Goal: Information Seeking & Learning: Learn about a topic

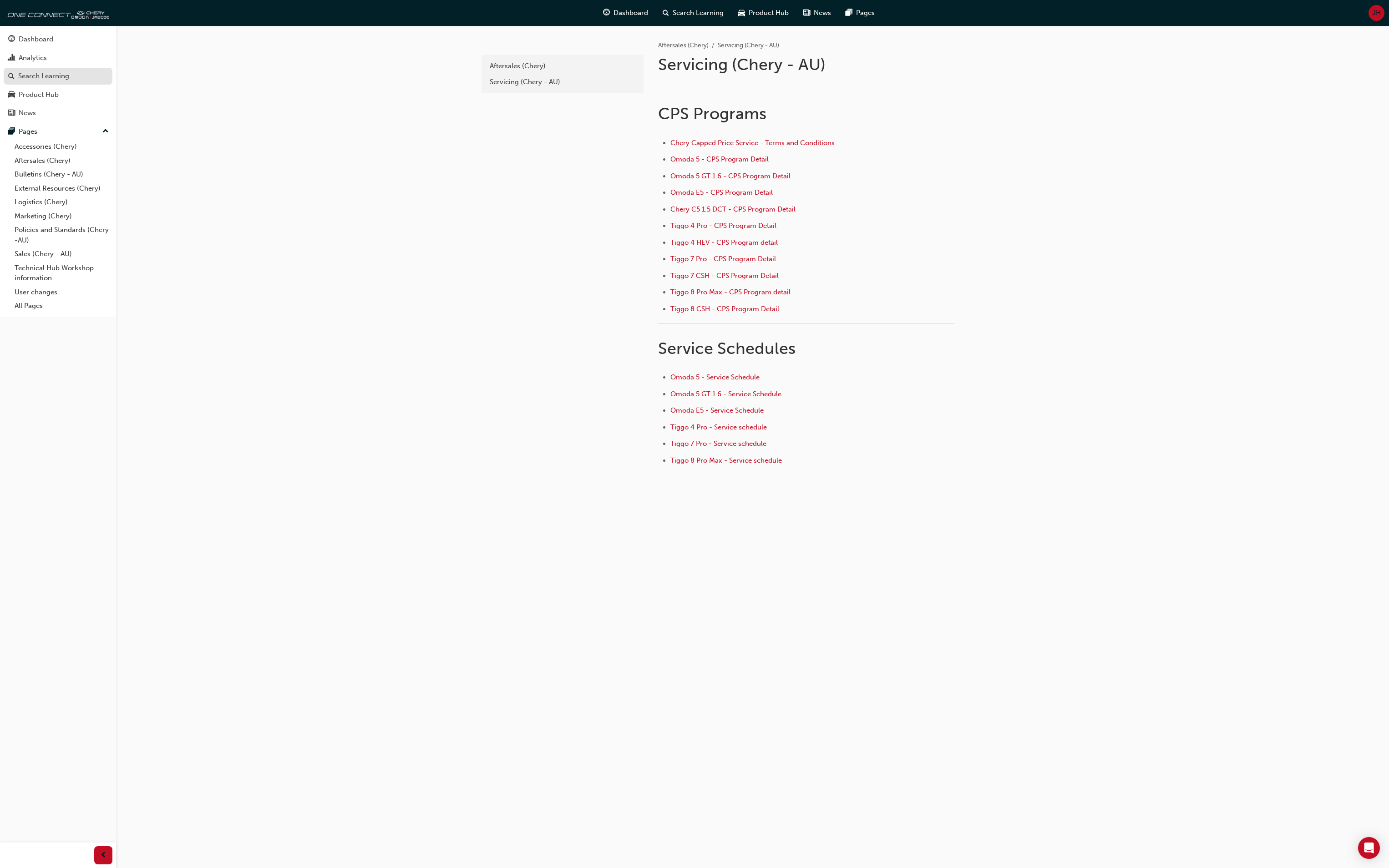
click at [62, 78] on div "Search Learning" at bounding box center [44, 76] width 51 height 10
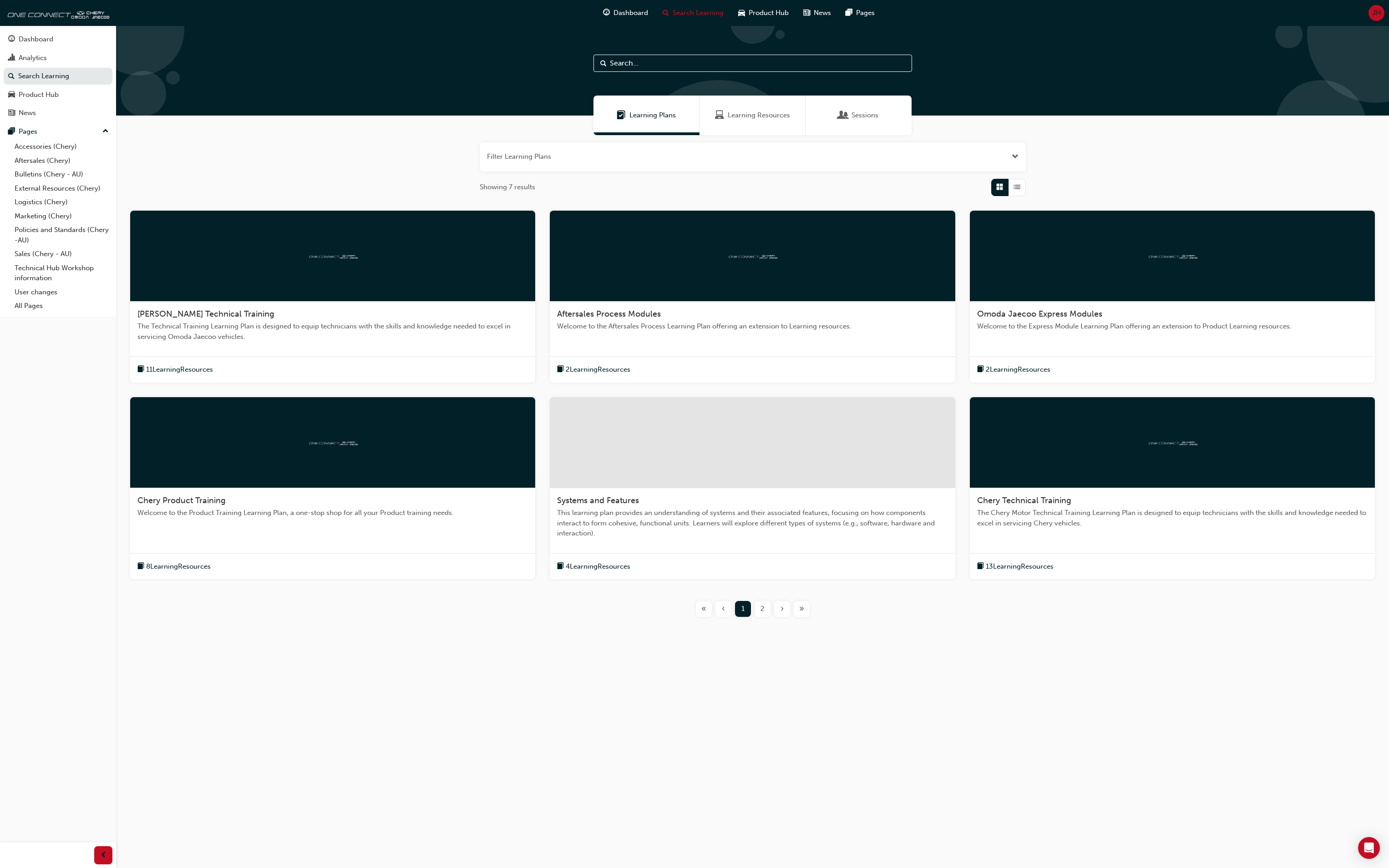
click at [603, 568] on span "4 Learning Resources" at bounding box center [598, 567] width 65 height 10
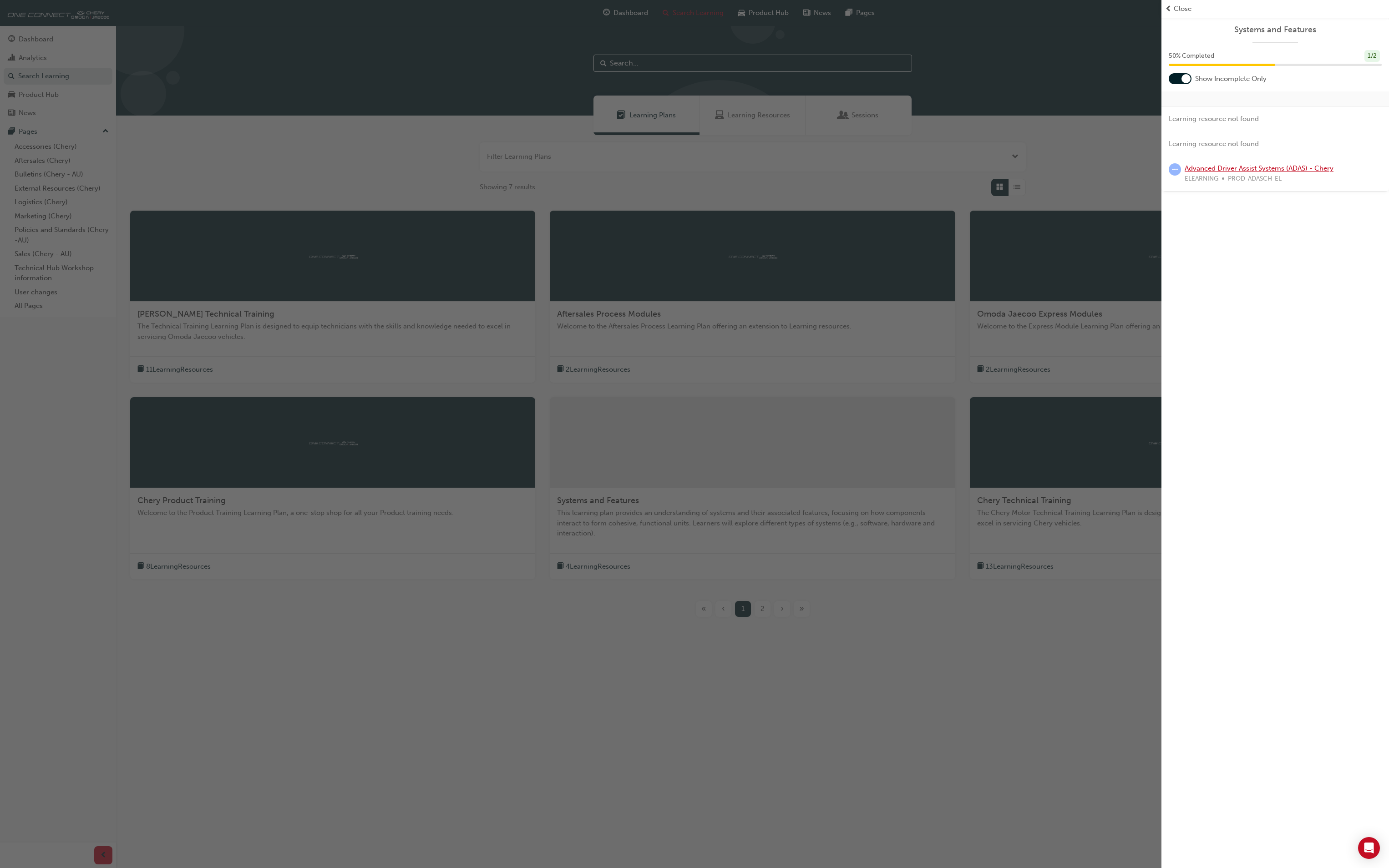
click at [1305, 168] on link "Advanced Driver Assist Systems (ADAS) - Chery" at bounding box center [1259, 168] width 149 height 8
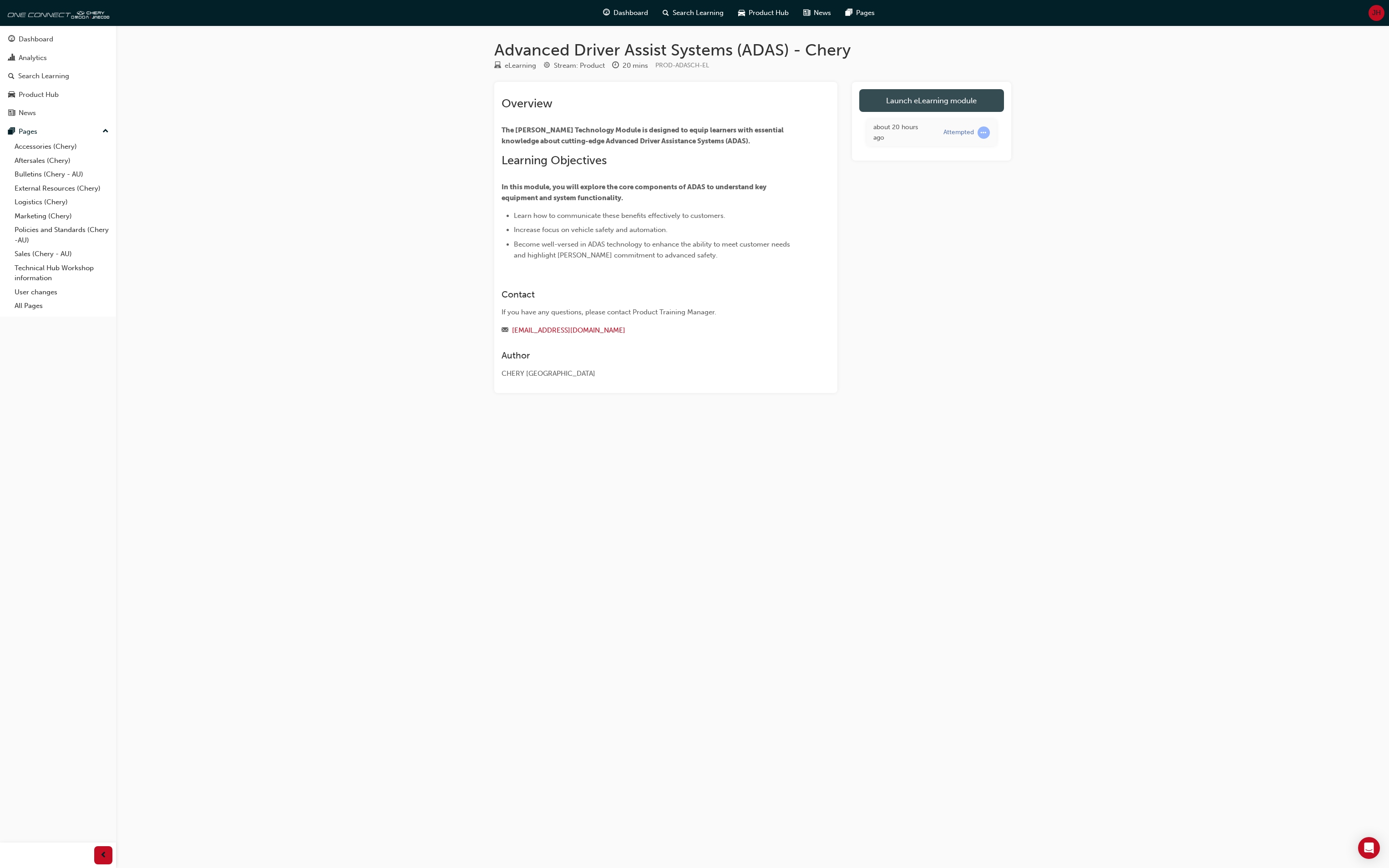
click at [939, 98] on link "Launch eLearning module" at bounding box center [932, 100] width 145 height 23
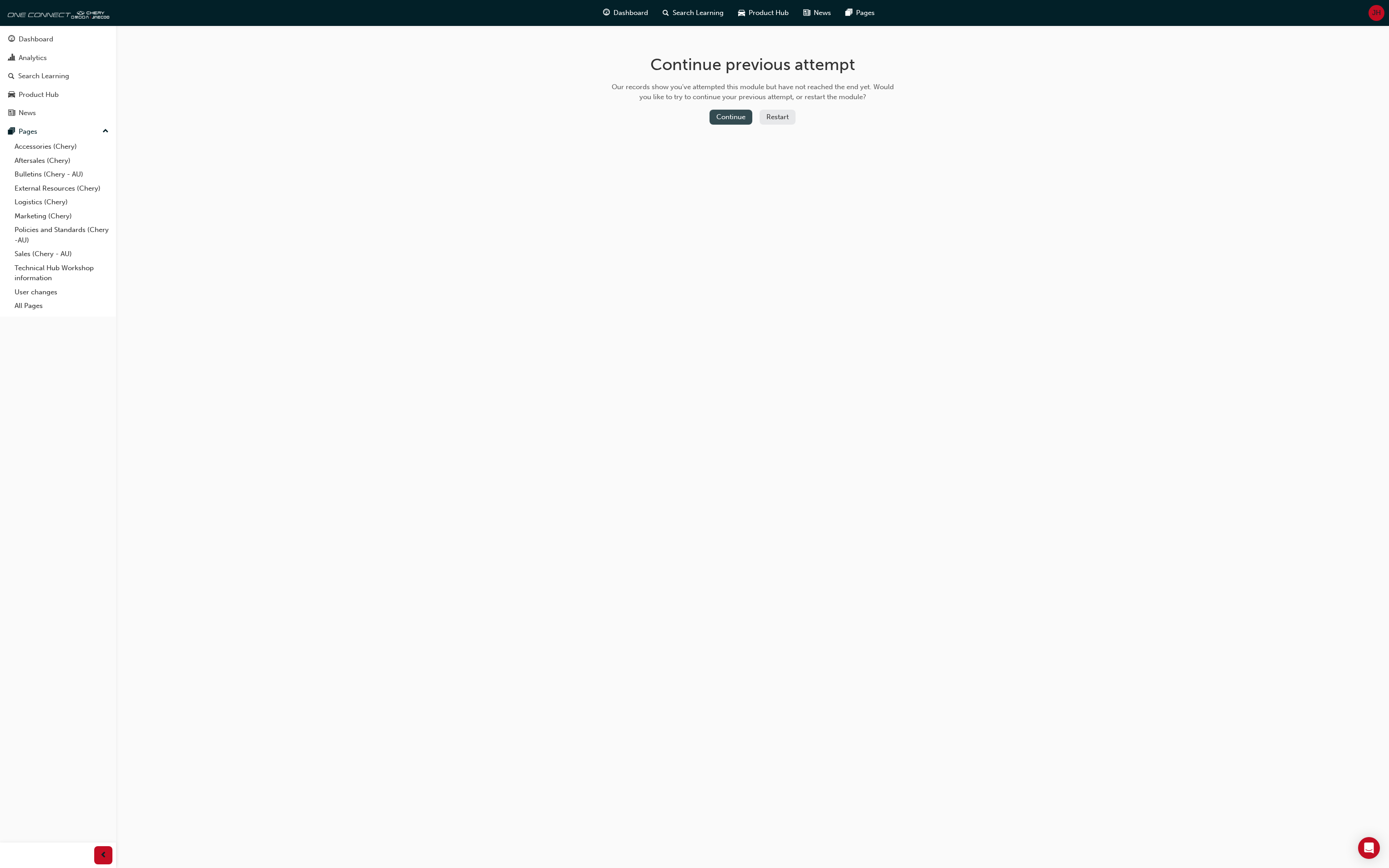
click at [729, 118] on button "Continue" at bounding box center [731, 117] width 43 height 15
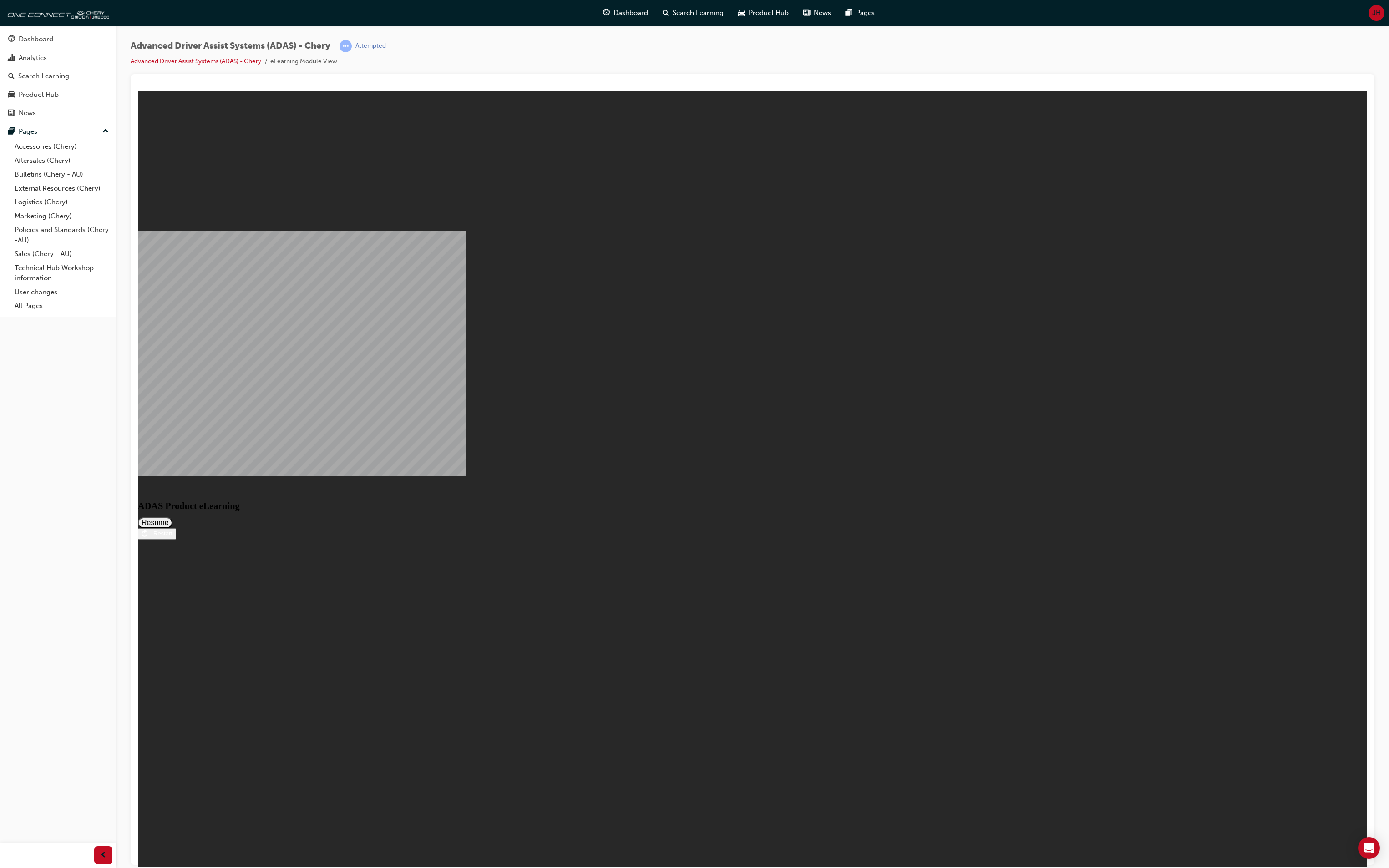
click at [173, 528] on button "Resume" at bounding box center [155, 522] width 35 height 11
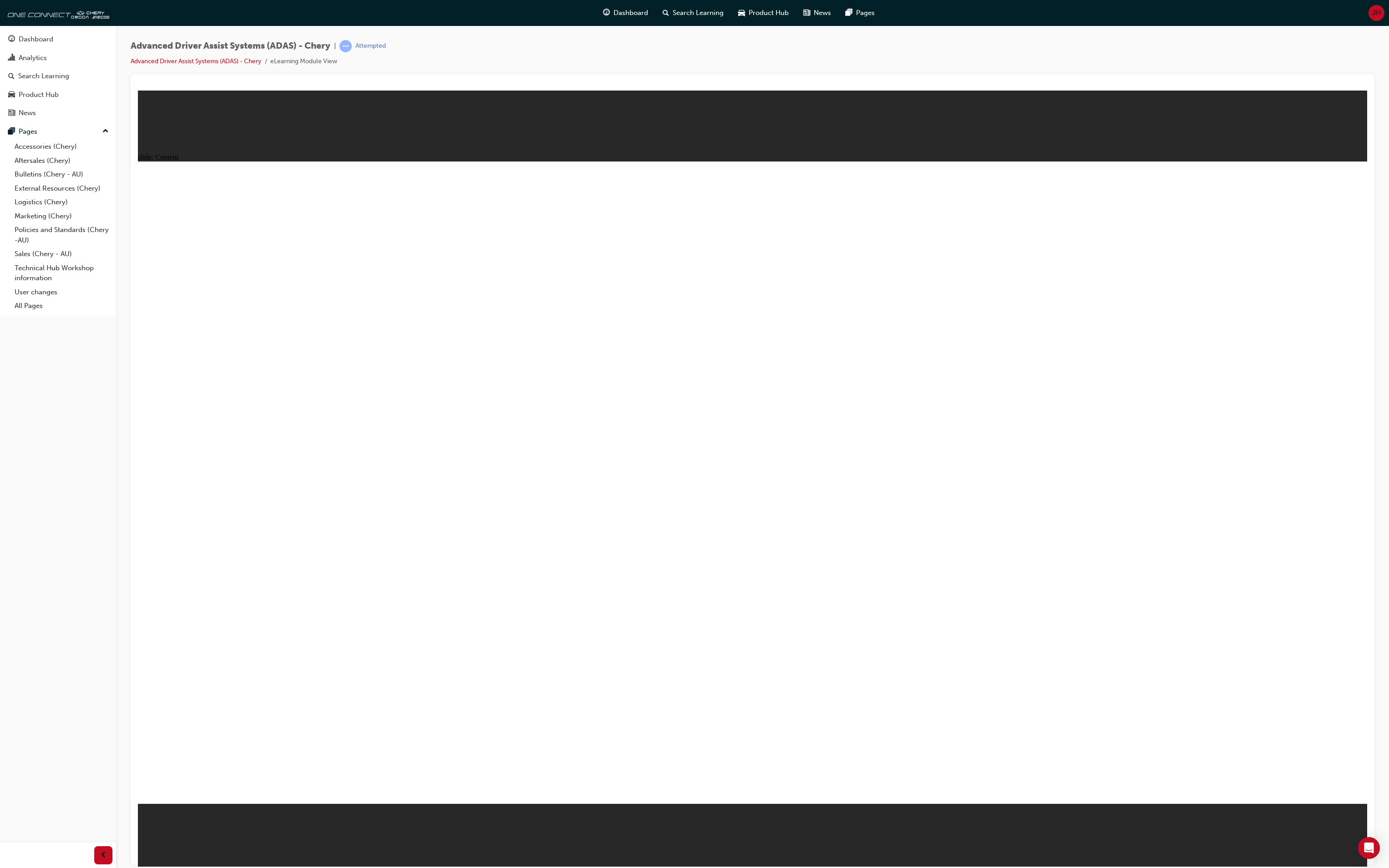
drag, startPoint x: 932, startPoint y: 149, endPoint x: 895, endPoint y: 211, distance: 72.2
click at [934, 146] on div "slide: Content Rectangle 1 Rectangle 1 FRONT CAMERA MODULE Group 1 Rectangle 2…" at bounding box center [753, 478] width 1230 height 776
drag, startPoint x: 572, startPoint y: 560, endPoint x: 553, endPoint y: 533, distance: 33.0
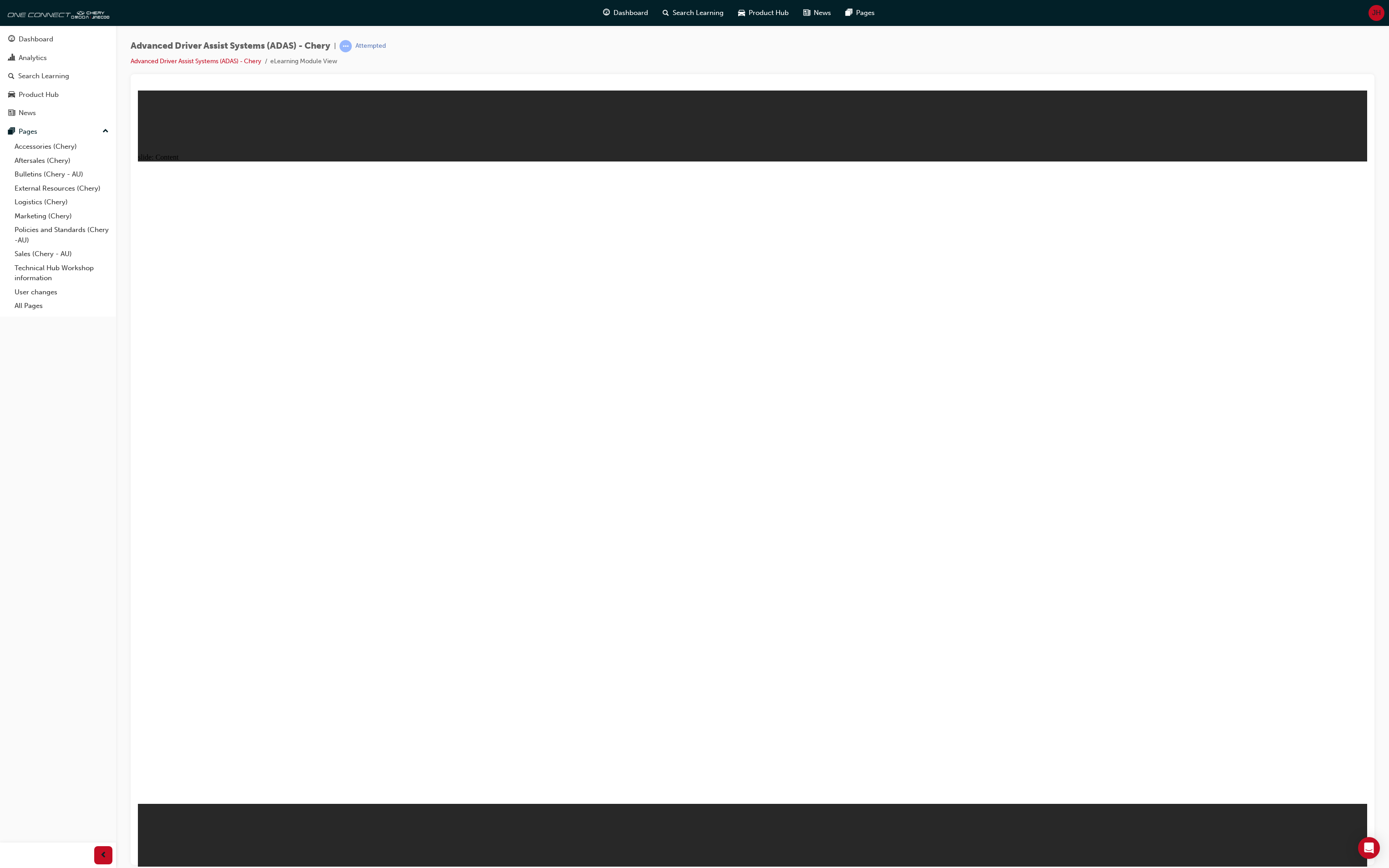
drag, startPoint x: 491, startPoint y: 447, endPoint x: 420, endPoint y: 382, distance: 96.3
drag, startPoint x: 420, startPoint y: 382, endPoint x: 531, endPoint y: 295, distance: 141.0
drag, startPoint x: 629, startPoint y: 331, endPoint x: 387, endPoint y: 487, distance: 287.9
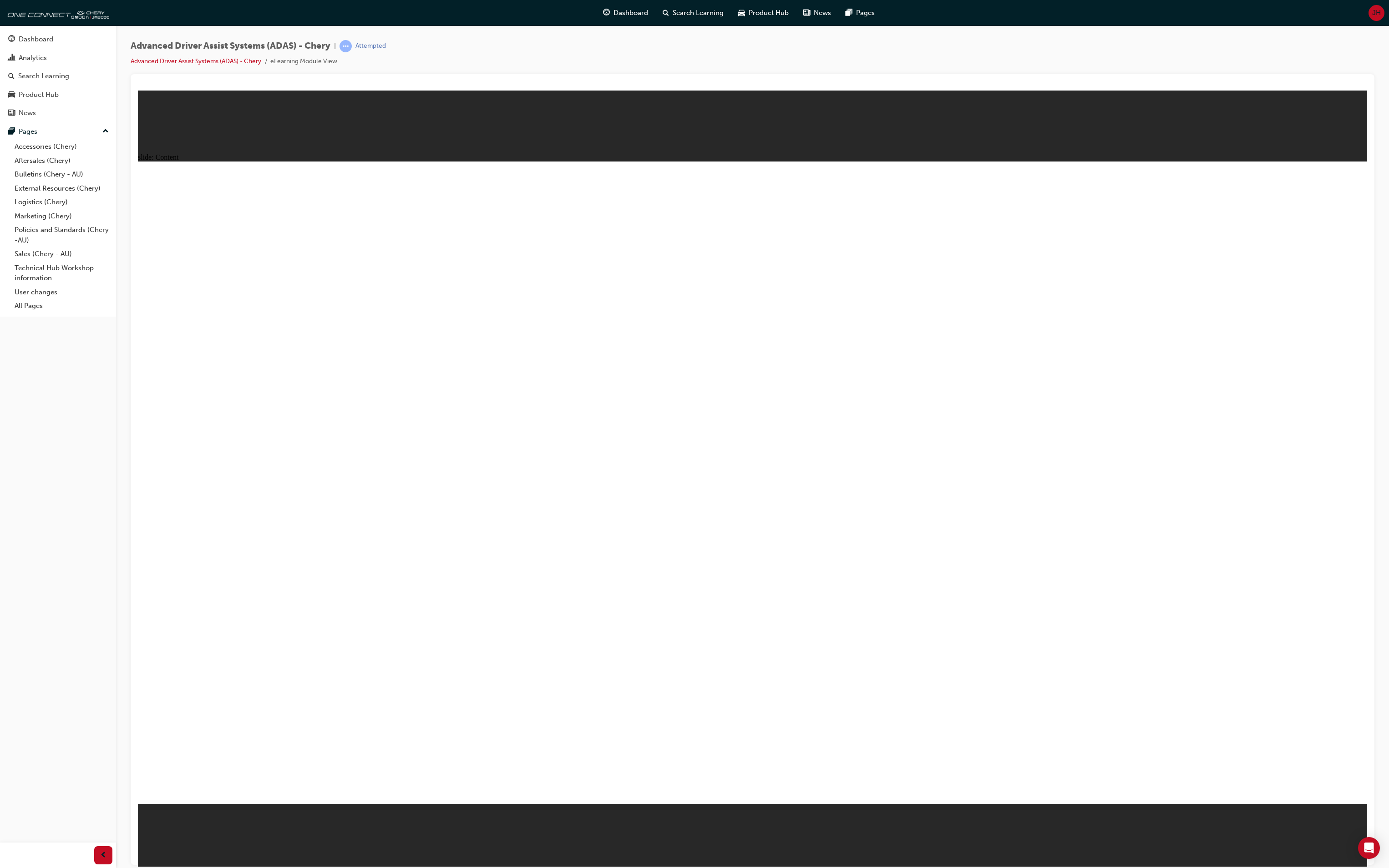
drag, startPoint x: 356, startPoint y: 463, endPoint x: 337, endPoint y: 505, distance: 46.1
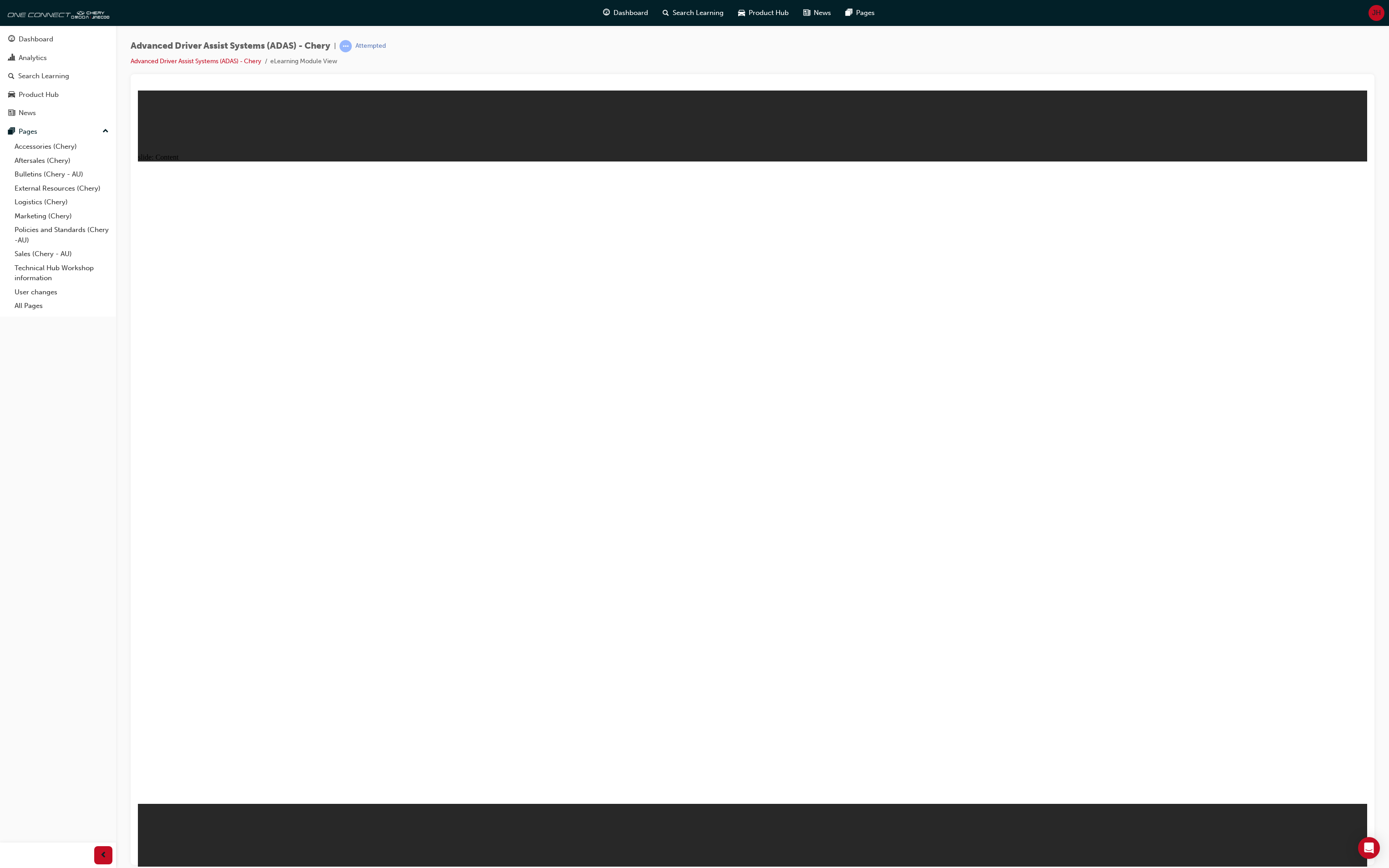
drag, startPoint x: 795, startPoint y: 468, endPoint x: 796, endPoint y: 463, distance: 5.1
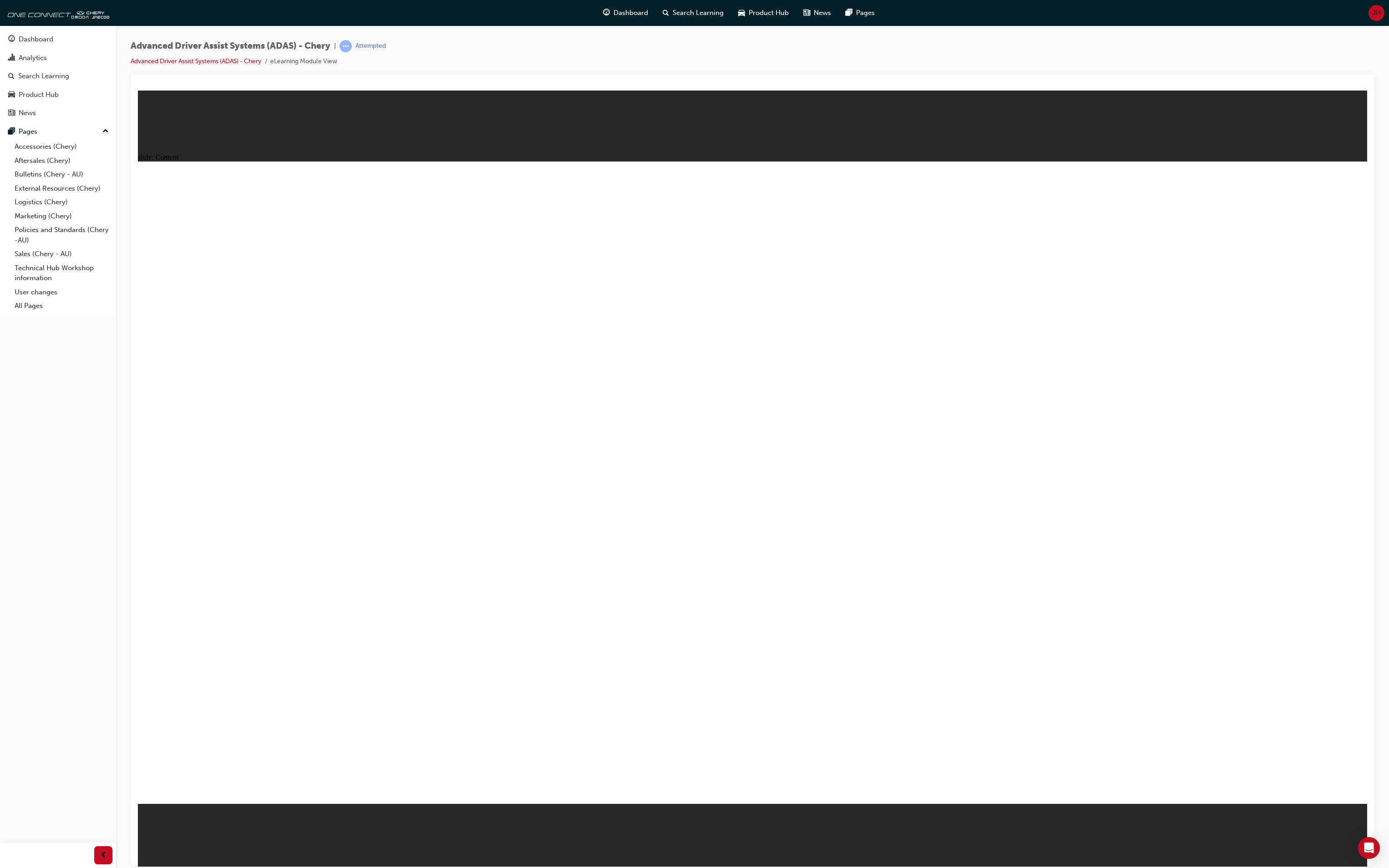
drag, startPoint x: 544, startPoint y: 464, endPoint x: 544, endPoint y: 501, distance: 37.0
drag, startPoint x: 544, startPoint y: 501, endPoint x: 533, endPoint y: 560, distance: 60.0
drag, startPoint x: 533, startPoint y: 560, endPoint x: 531, endPoint y: 587, distance: 27.1
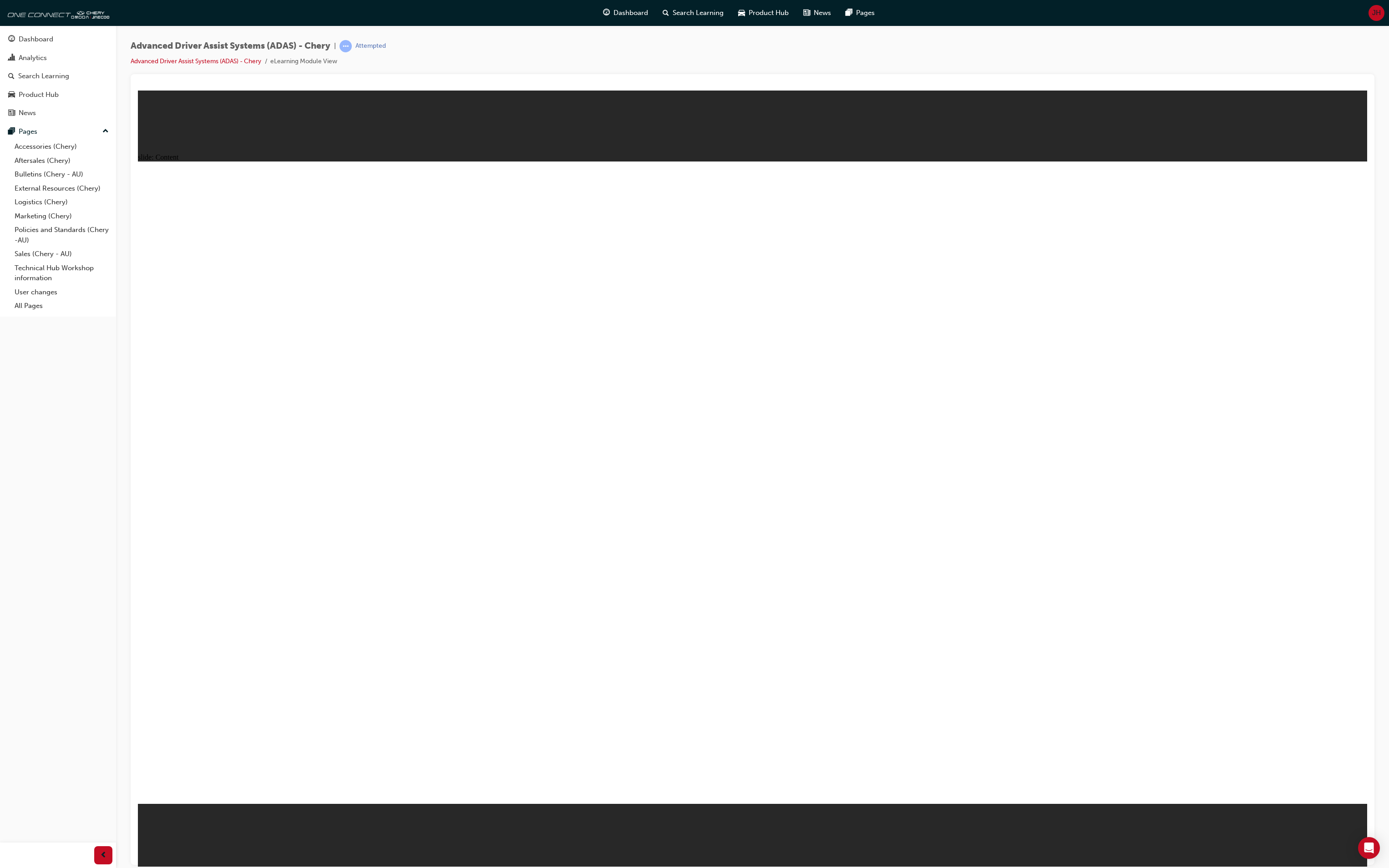
drag, startPoint x: 986, startPoint y: 376, endPoint x: 1021, endPoint y: 509, distance: 137.5
drag, startPoint x: 1014, startPoint y: 621, endPoint x: 1013, endPoint y: 631, distance: 10.0
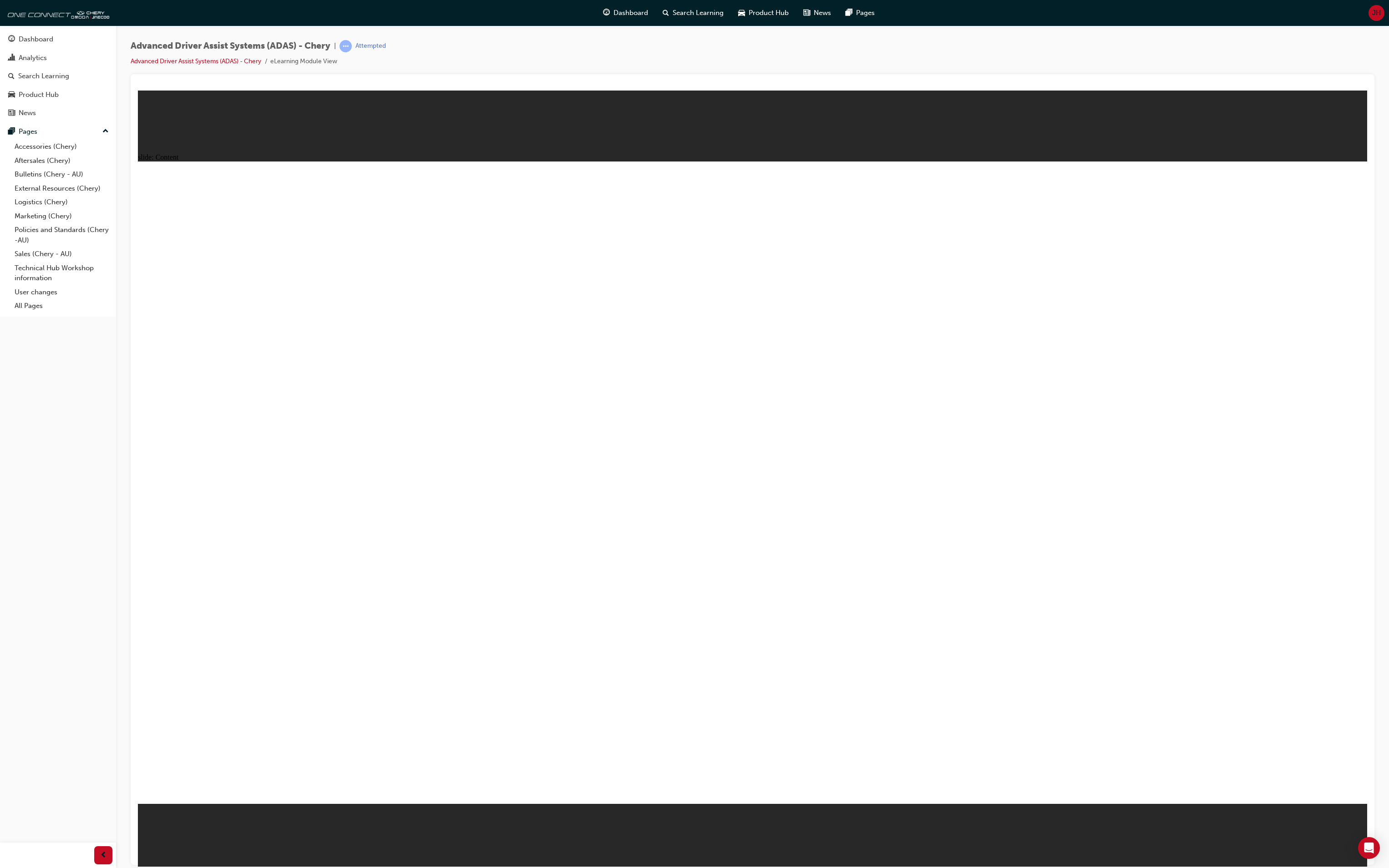
drag, startPoint x: 630, startPoint y: 523, endPoint x: 910, endPoint y: 601, distance: 290.7
drag, startPoint x: 1168, startPoint y: 458, endPoint x: 993, endPoint y: 471, distance: 175.5
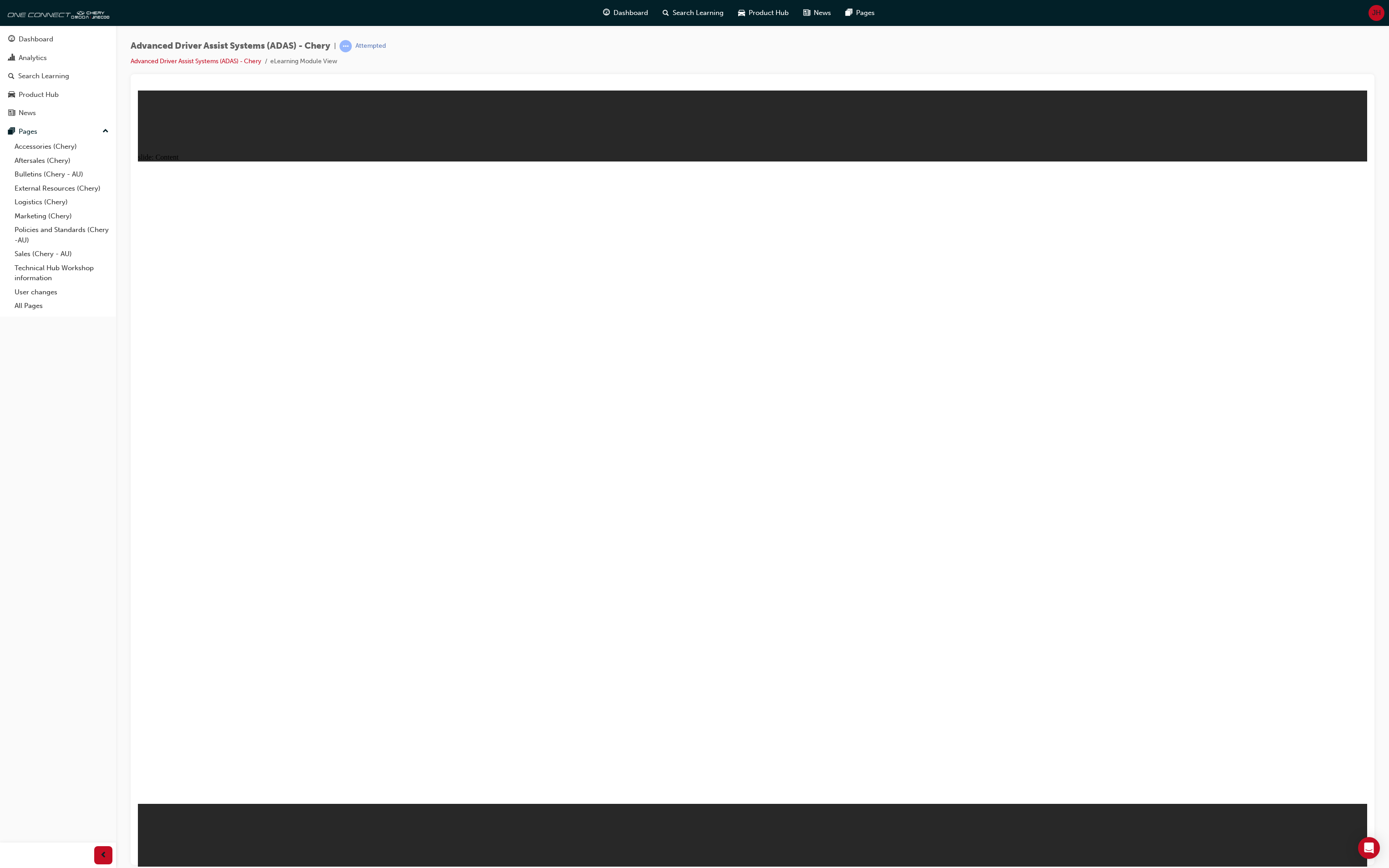
drag, startPoint x: 676, startPoint y: 501, endPoint x: 679, endPoint y: 508, distance: 7.6
drag, startPoint x: 652, startPoint y: 617, endPoint x: 627, endPoint y: 630, distance: 28.2
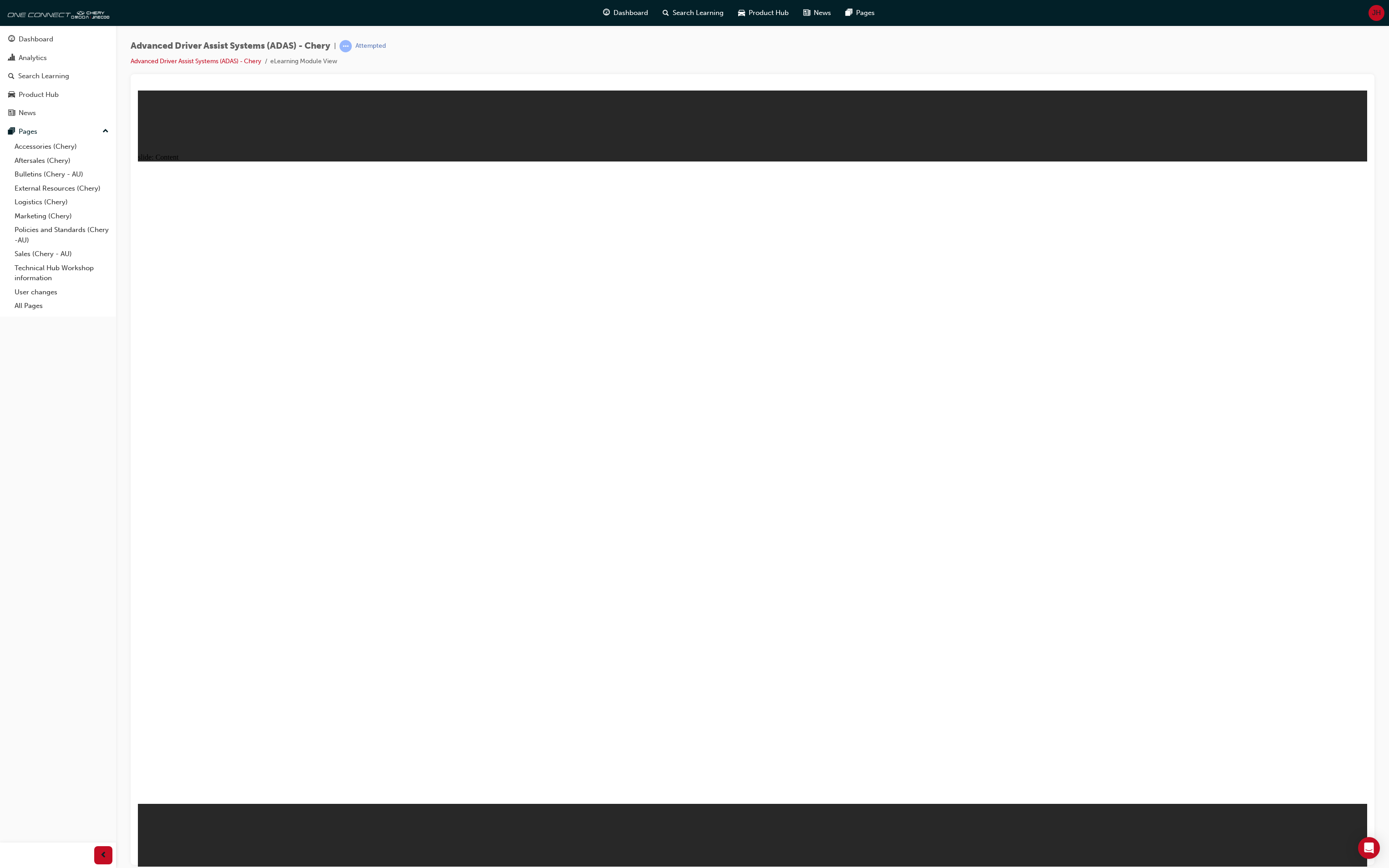
drag, startPoint x: 619, startPoint y: 635, endPoint x: 652, endPoint y: 663, distance: 43.3
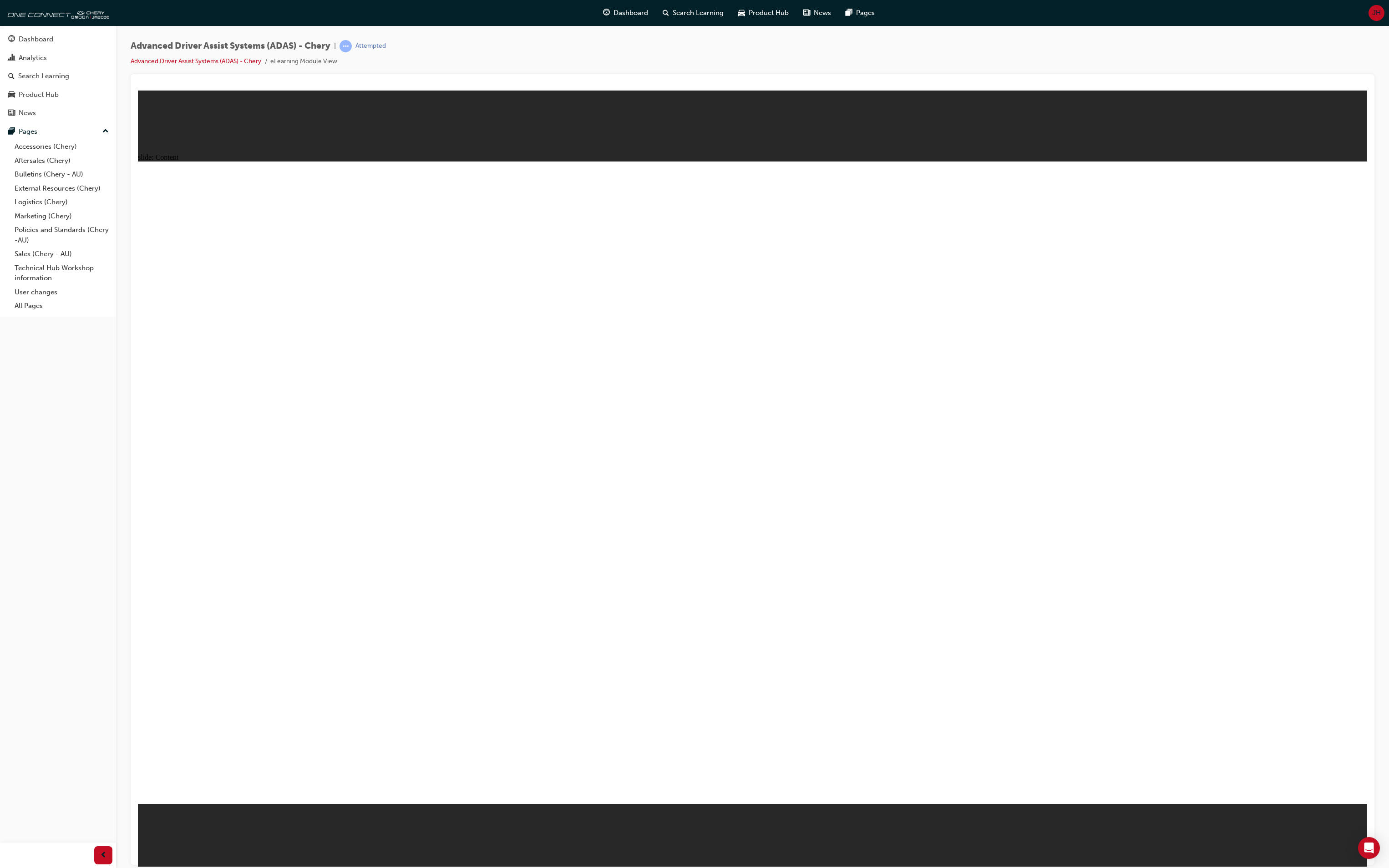
drag, startPoint x: 464, startPoint y: 611, endPoint x: 474, endPoint y: 605, distance: 11.7
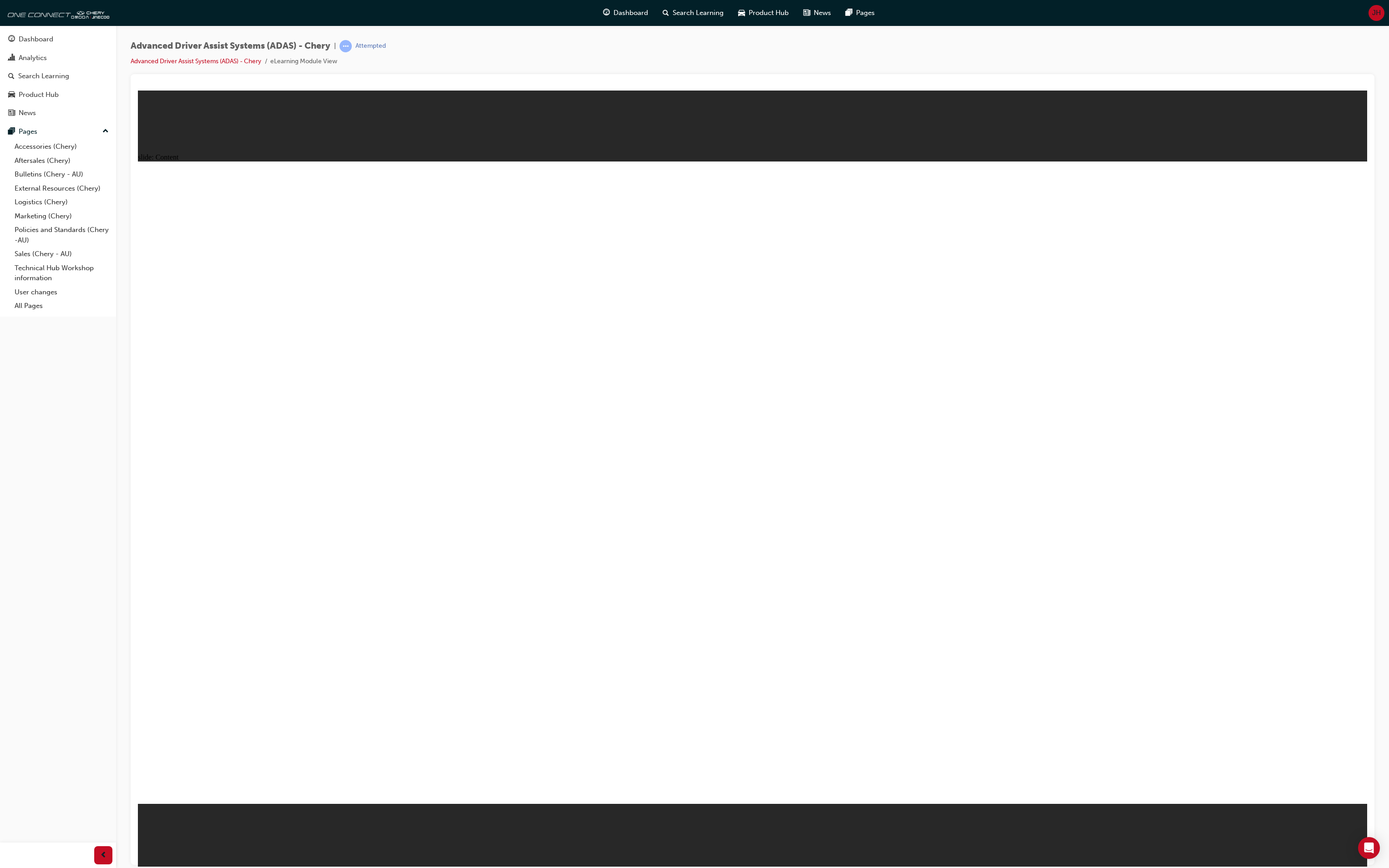
drag, startPoint x: 1058, startPoint y: 601, endPoint x: 1063, endPoint y: 602, distance: 5.1
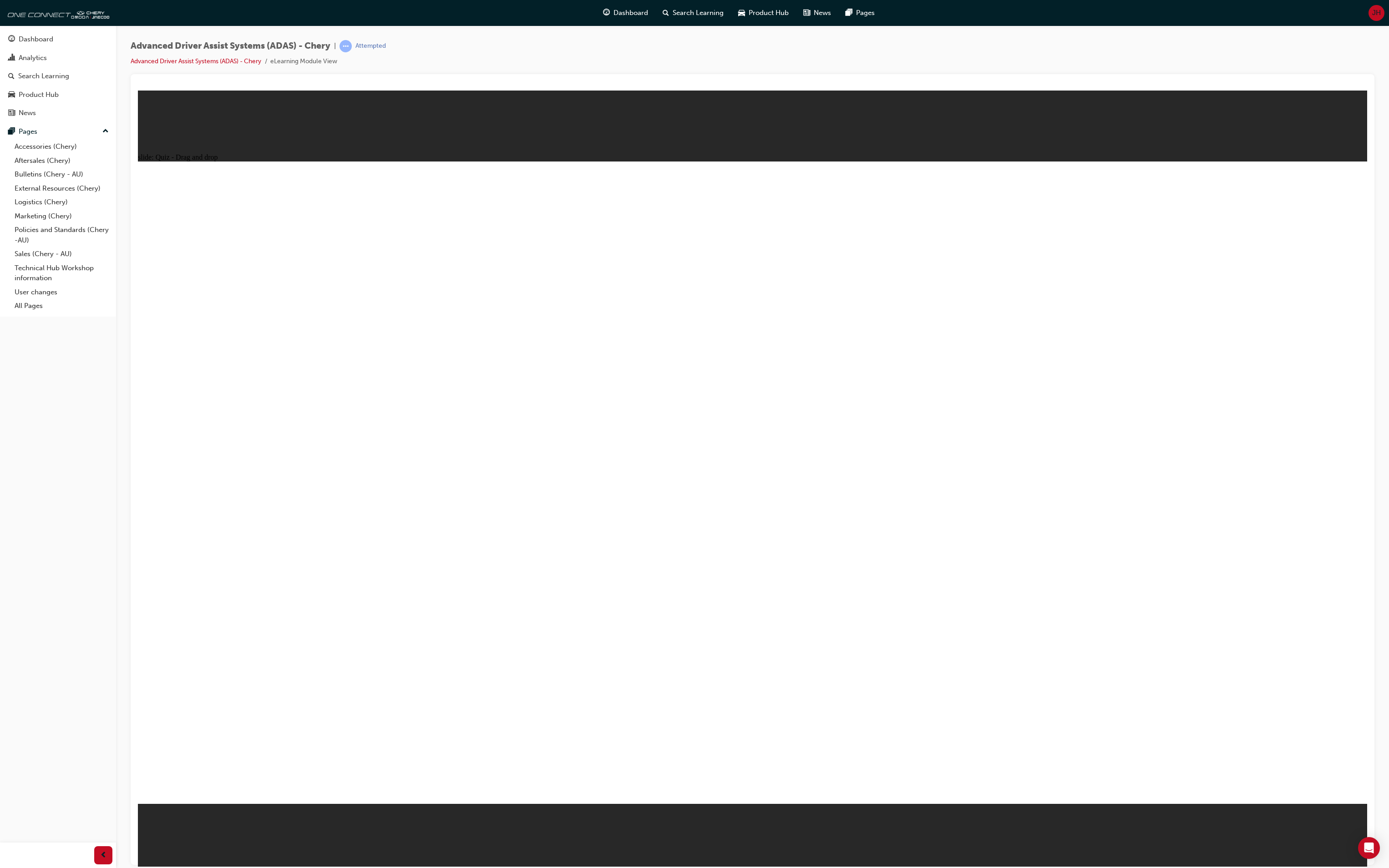
drag, startPoint x: 298, startPoint y: 668, endPoint x: 1069, endPoint y: 267, distance: 869.0
drag, startPoint x: 858, startPoint y: 679, endPoint x: 1049, endPoint y: 313, distance: 412.8
drag, startPoint x: 1069, startPoint y: 691, endPoint x: 1136, endPoint y: 304, distance: 392.8
drag, startPoint x: 682, startPoint y: 676, endPoint x: 744, endPoint y: 294, distance: 387.0
drag, startPoint x: 495, startPoint y: 670, endPoint x: 703, endPoint y: 296, distance: 427.9
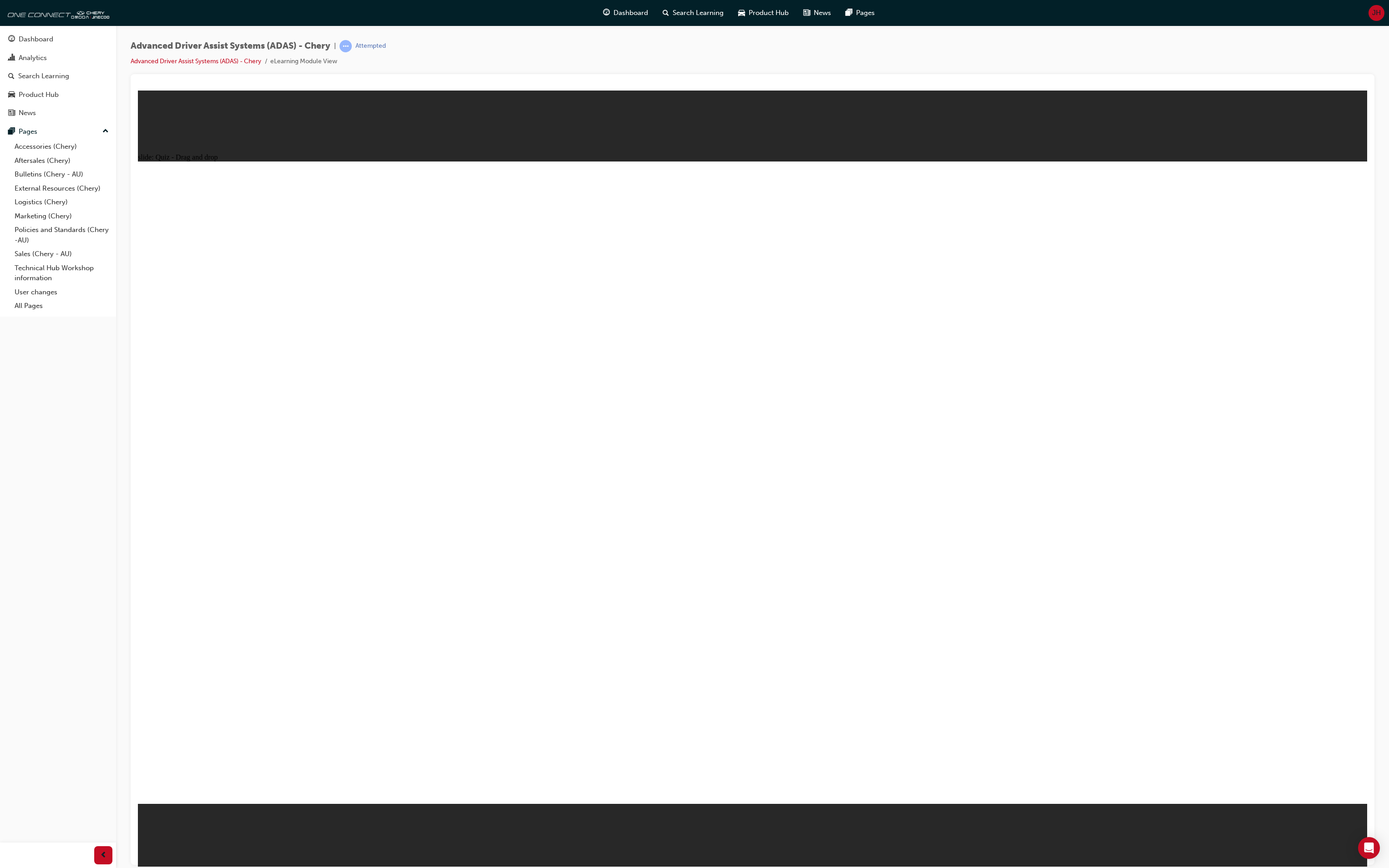
drag, startPoint x: 1069, startPoint y: 234, endPoint x: 882, endPoint y: 283, distance: 193.3
drag, startPoint x: 690, startPoint y: 311, endPoint x: 1192, endPoint y: 266, distance: 504.0
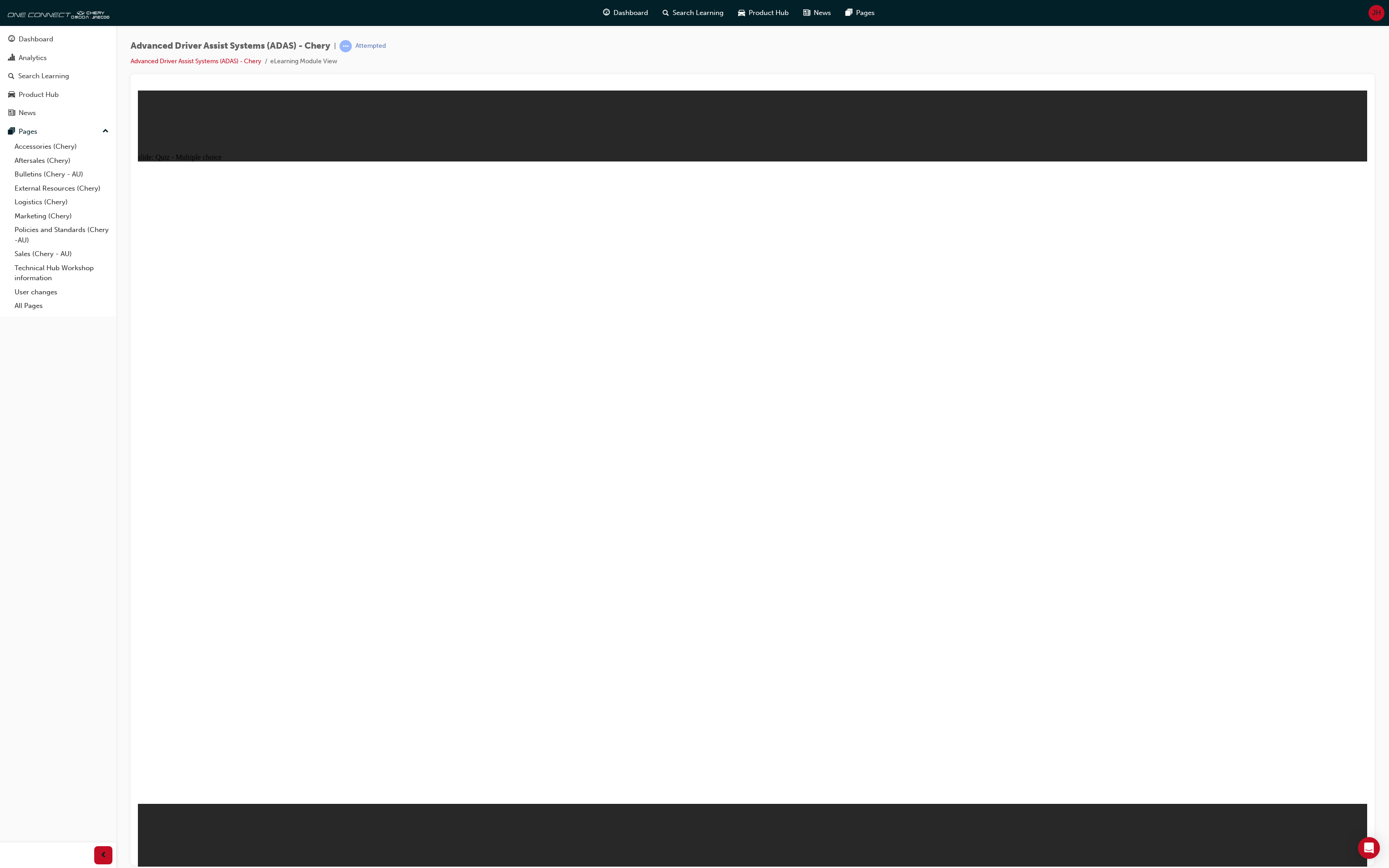
checkbox input "true"
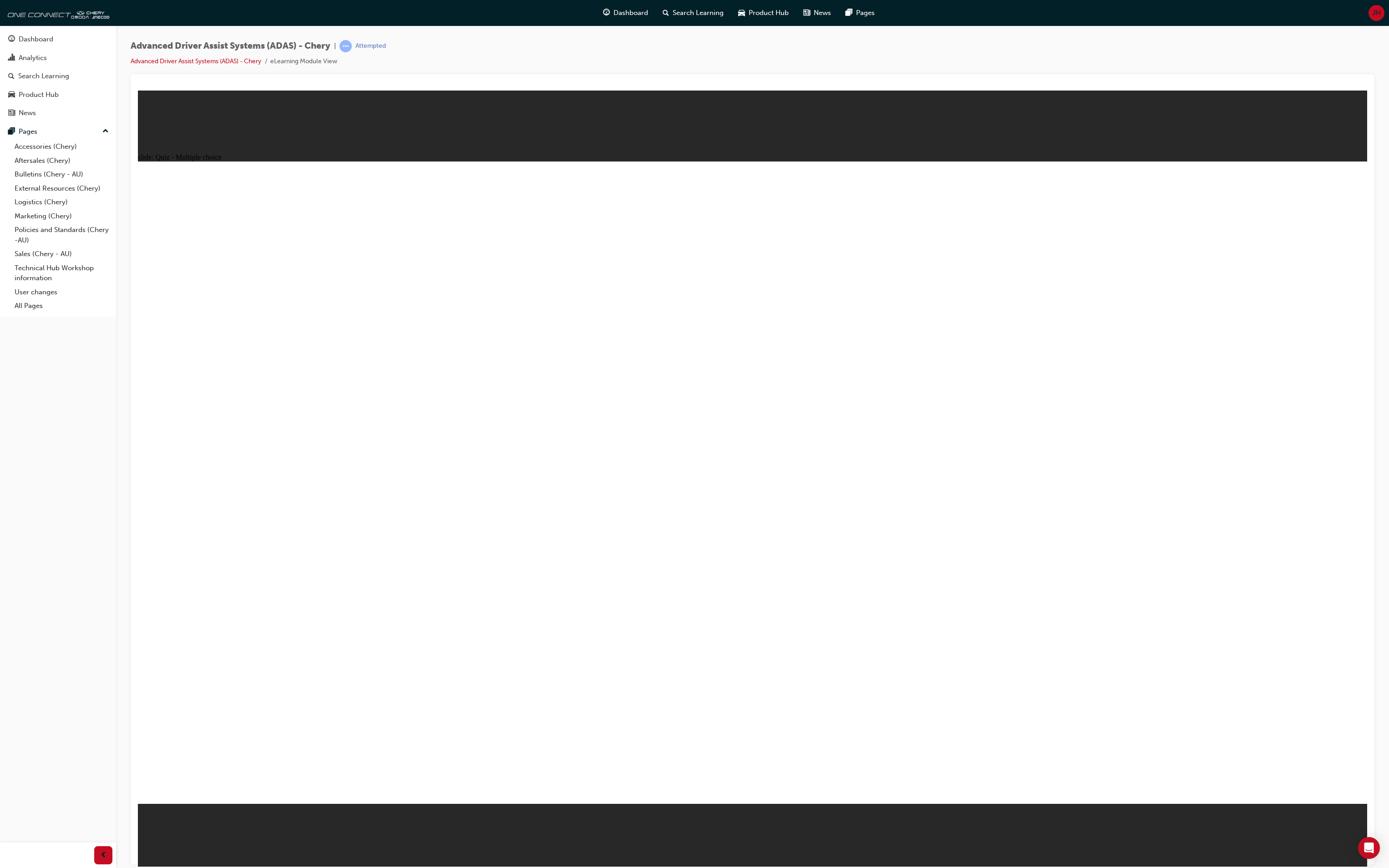
checkbox input "true"
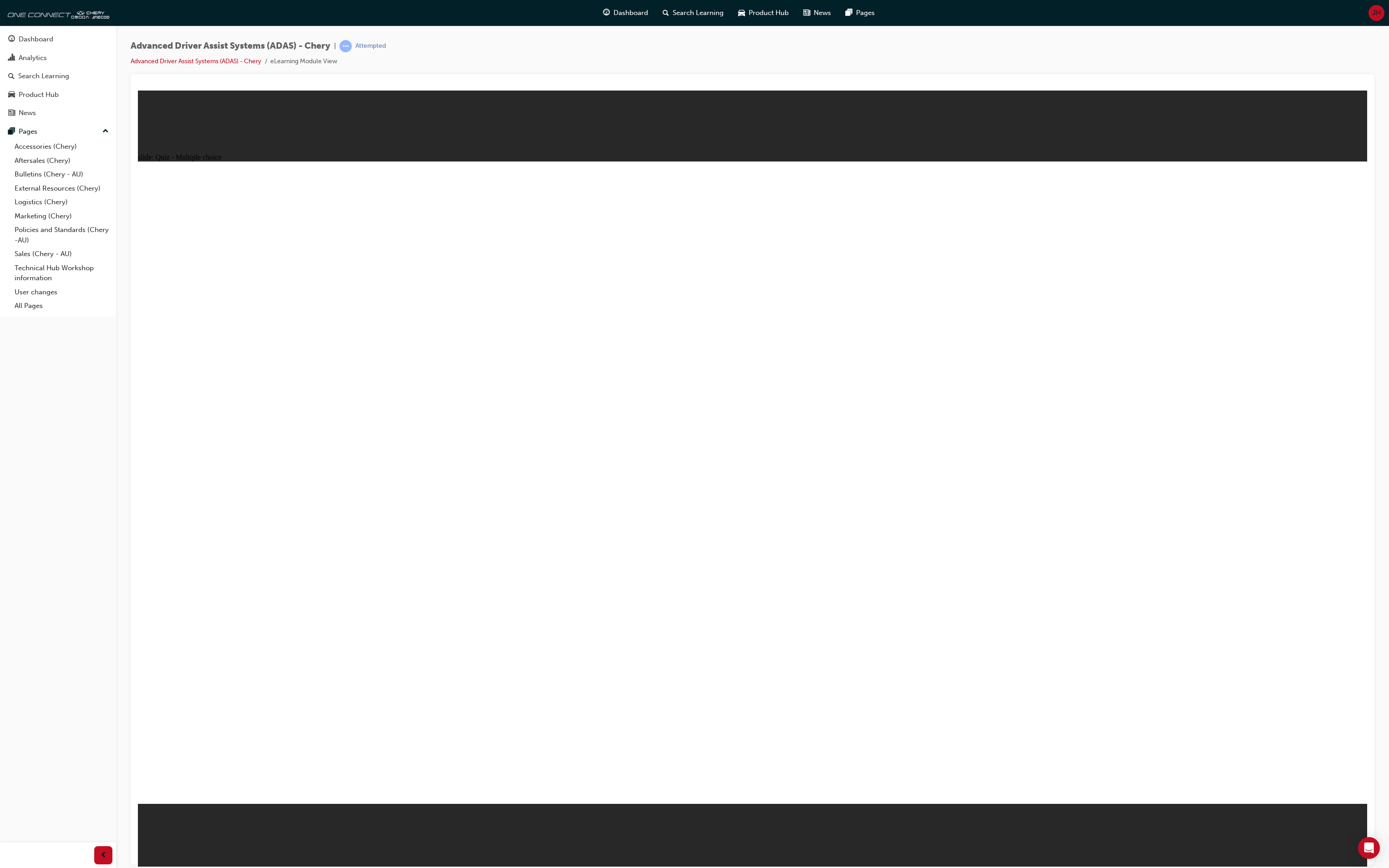
drag, startPoint x: 775, startPoint y: 287, endPoint x: 808, endPoint y: 600, distance: 314.7
drag, startPoint x: 778, startPoint y: 236, endPoint x: 892, endPoint y: 563, distance: 346.3
drag, startPoint x: 1152, startPoint y: 277, endPoint x: 1020, endPoint y: 564, distance: 315.9
drag, startPoint x: 900, startPoint y: 238, endPoint x: 1090, endPoint y: 570, distance: 382.5
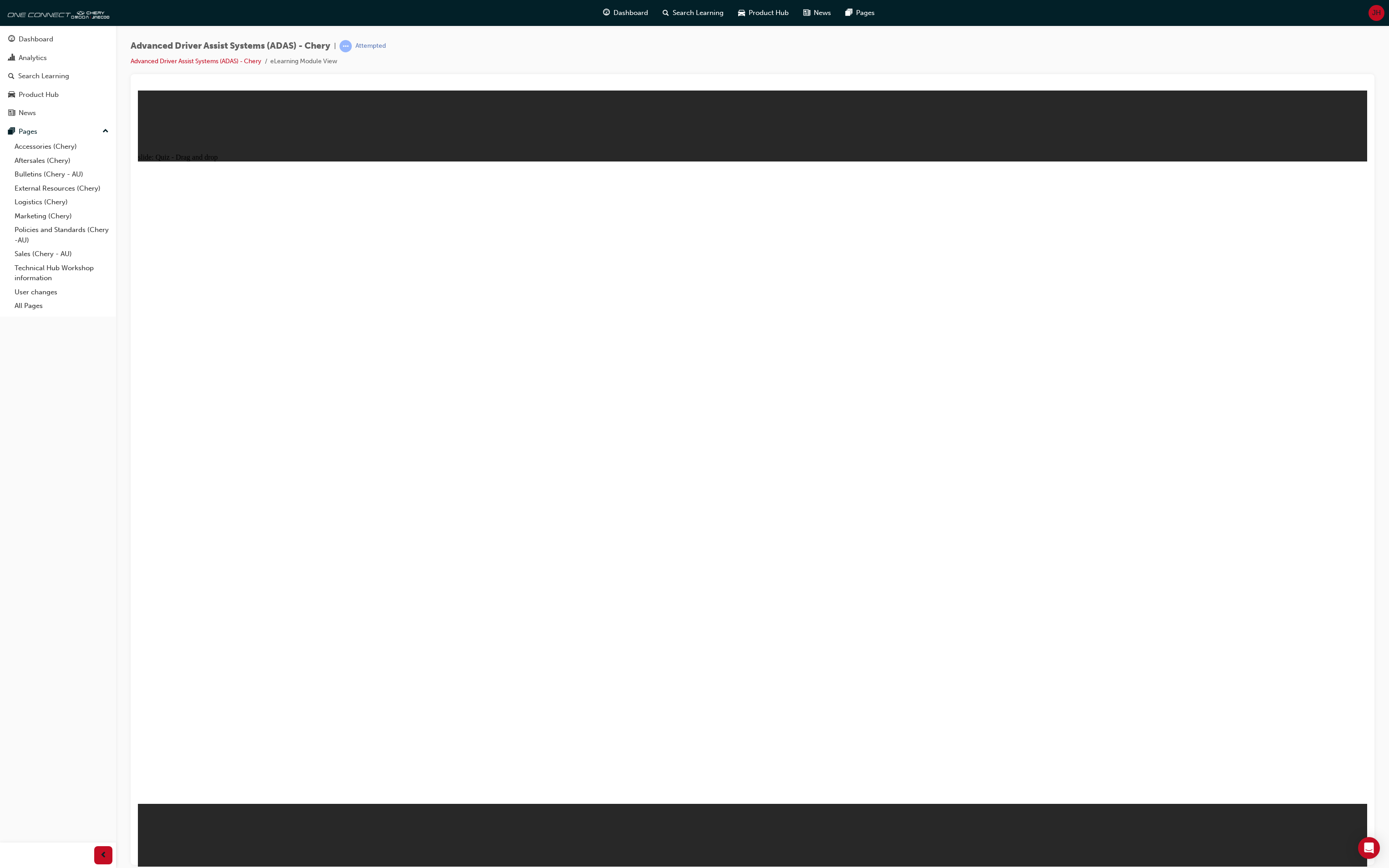
drag, startPoint x: 1007, startPoint y: 235, endPoint x: 836, endPoint y: 378, distance: 222.9
drag, startPoint x: 1001, startPoint y: 240, endPoint x: 294, endPoint y: 588, distance: 788.0
drag, startPoint x: 867, startPoint y: 296, endPoint x: 843, endPoint y: 346, distance: 55.5
drag, startPoint x: 1052, startPoint y: 279, endPoint x: 414, endPoint y: 556, distance: 695.5
drag, startPoint x: 1133, startPoint y: 242, endPoint x: 488, endPoint y: 574, distance: 725.4
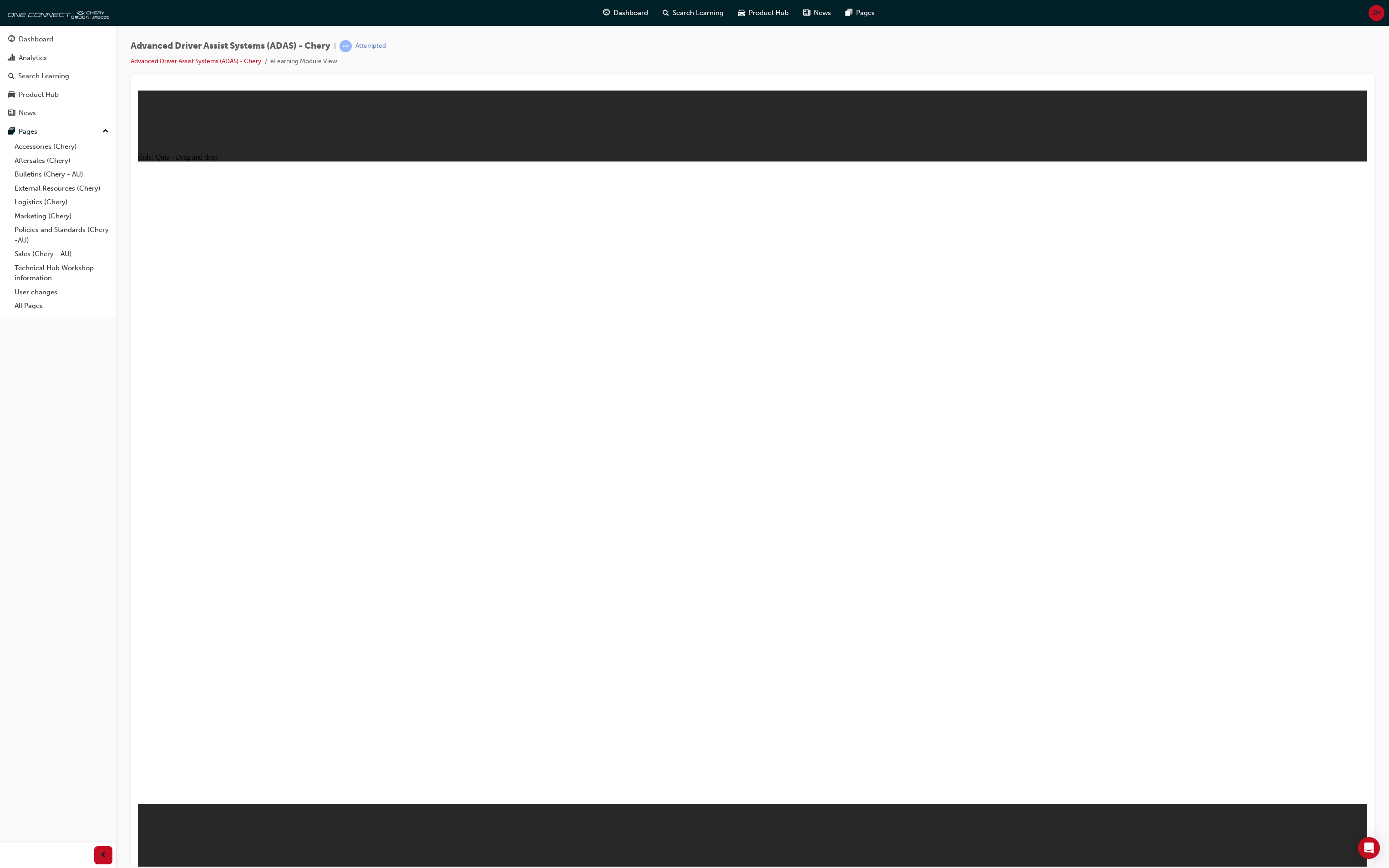
drag, startPoint x: 895, startPoint y: 279, endPoint x: 595, endPoint y: 553, distance: 406.3
